Goal: Task Accomplishment & Management: Use online tool/utility

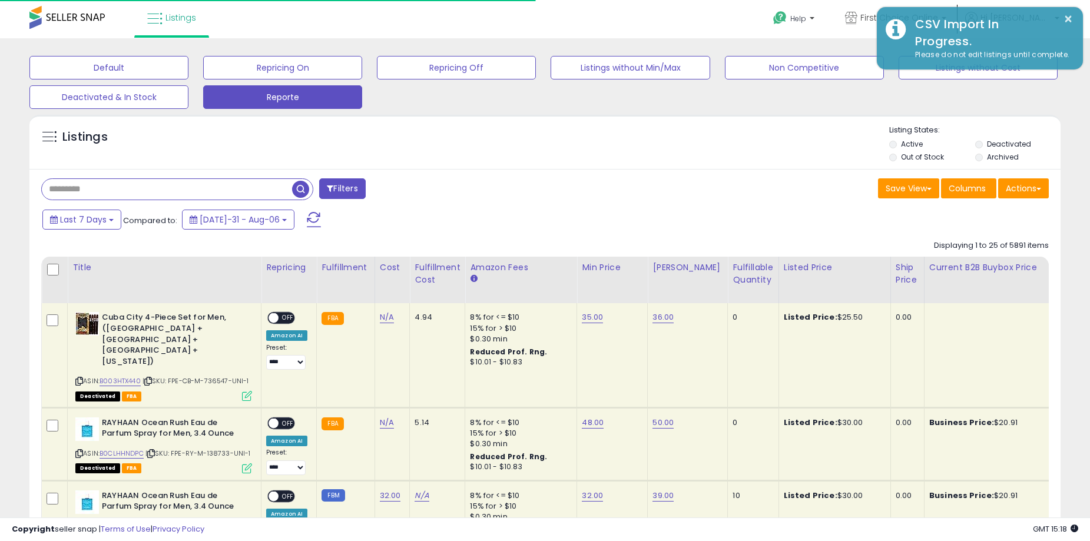
scroll to position [0, 603]
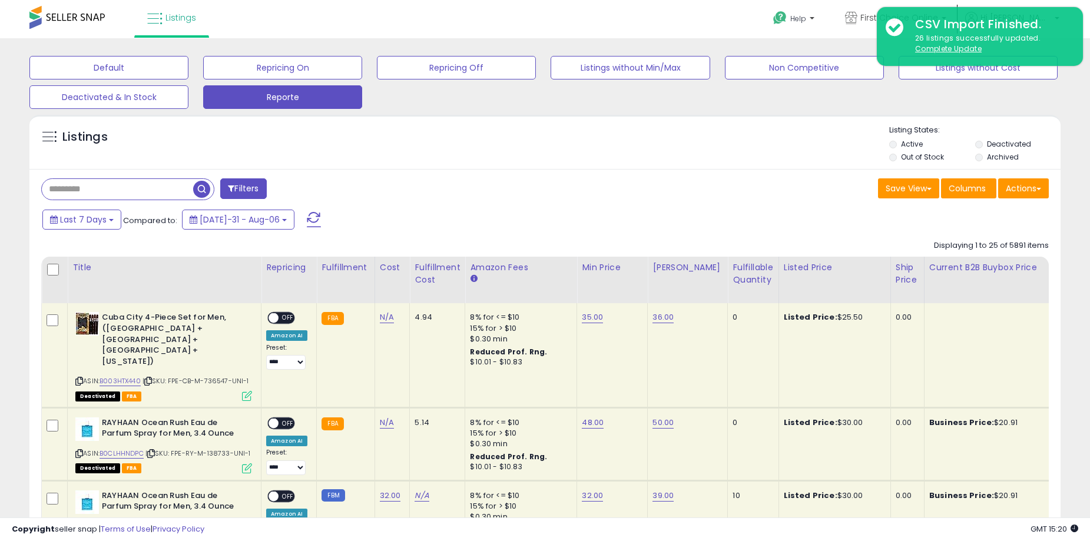
click at [621, 149] on div "Listings" at bounding box center [544, 145] width 1031 height 40
click at [1029, 193] on button "Actions" at bounding box center [1023, 188] width 51 height 20
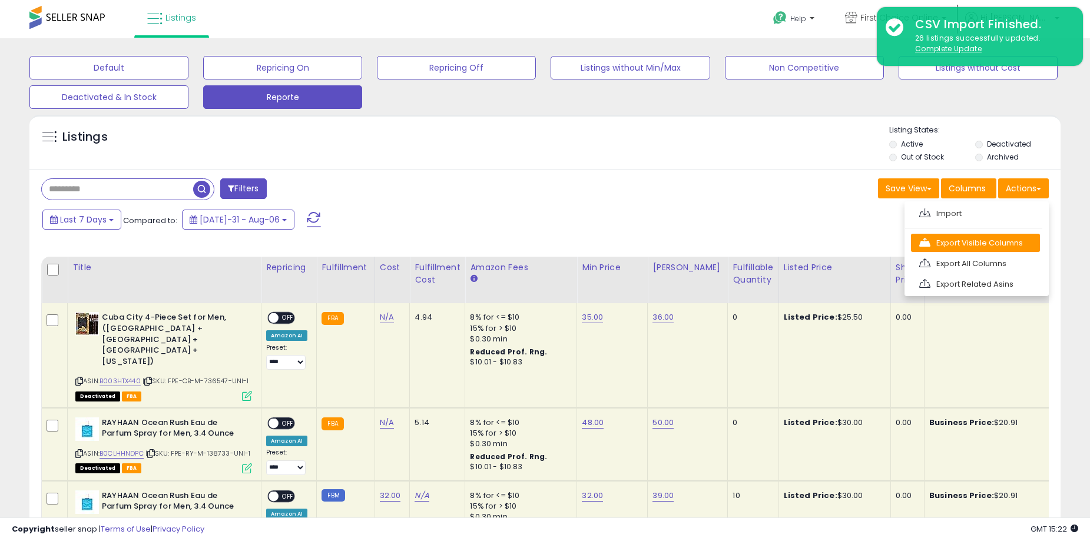
click at [999, 235] on link "Export Visible Columns" at bounding box center [975, 243] width 129 height 18
